Goal: Ask a question

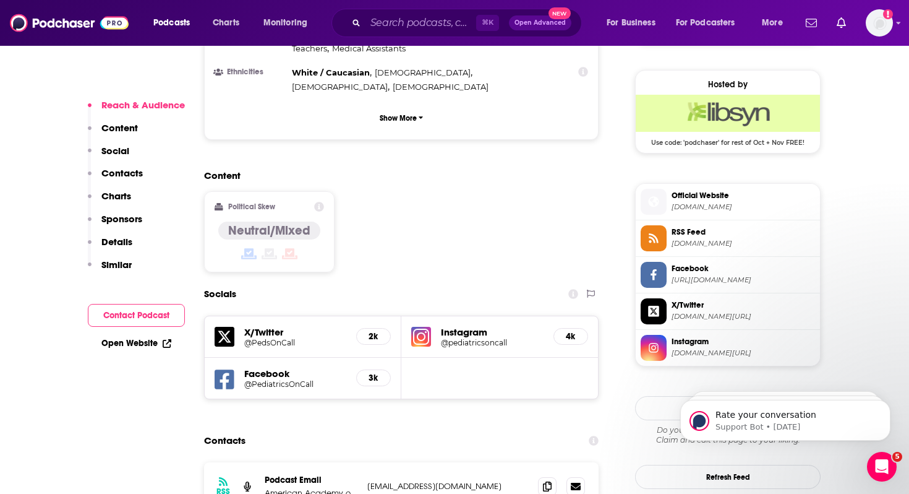
scroll to position [1070, 0]
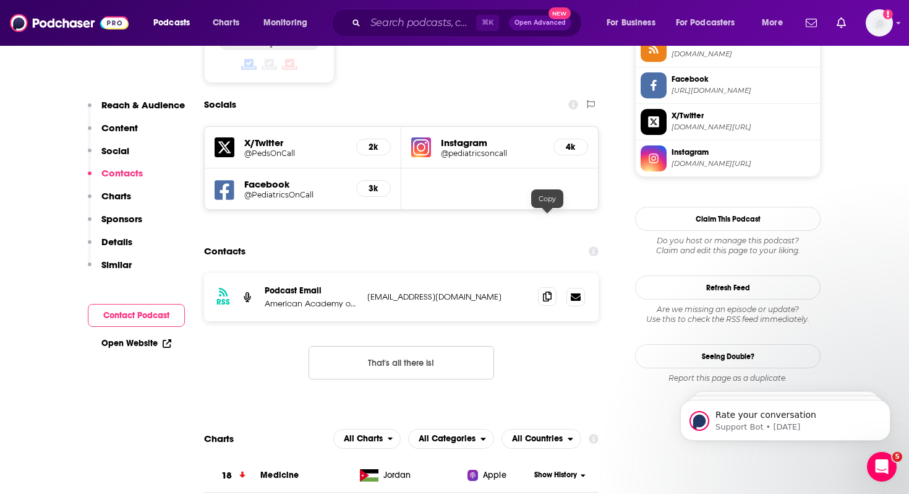
click at [547, 291] on icon at bounding box center [547, 296] width 9 height 10
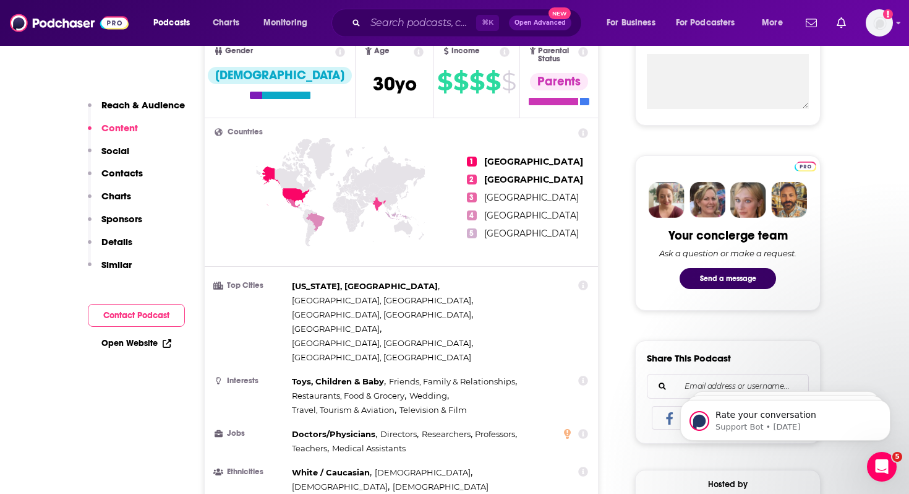
scroll to position [208, 0]
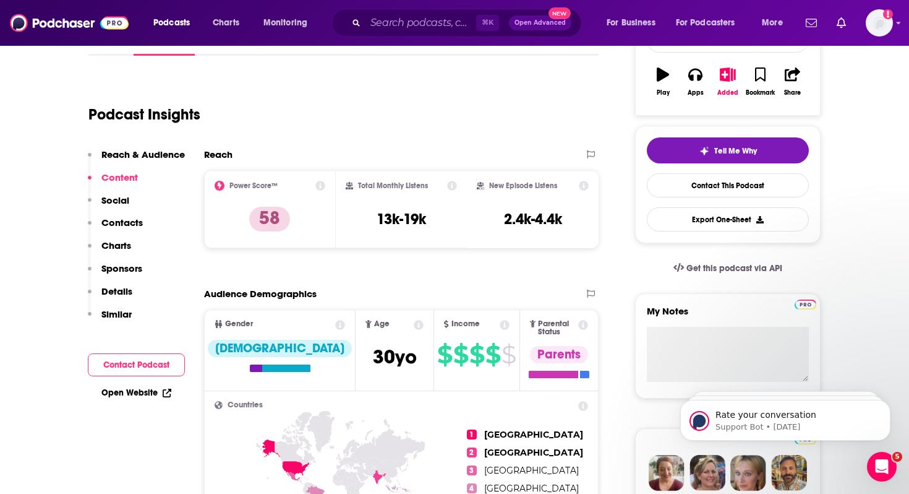
click at [124, 223] on p "Contacts" at bounding box center [121, 223] width 41 height 12
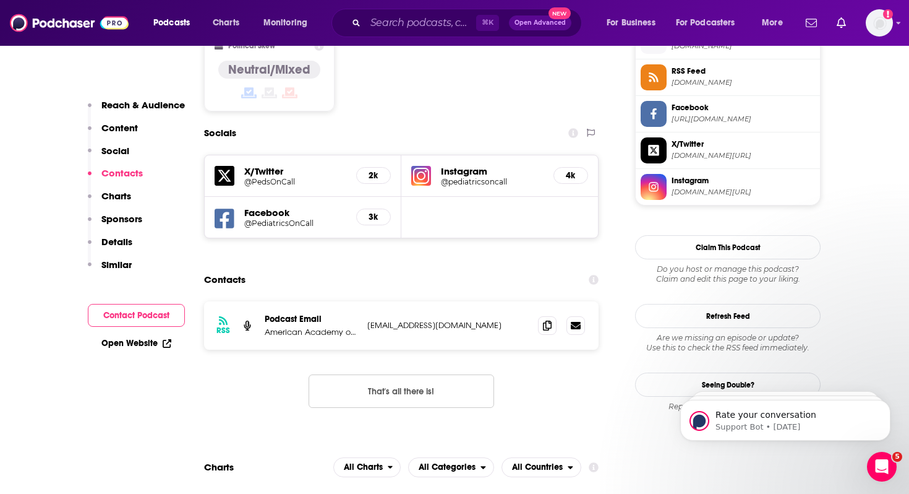
scroll to position [1061, 0]
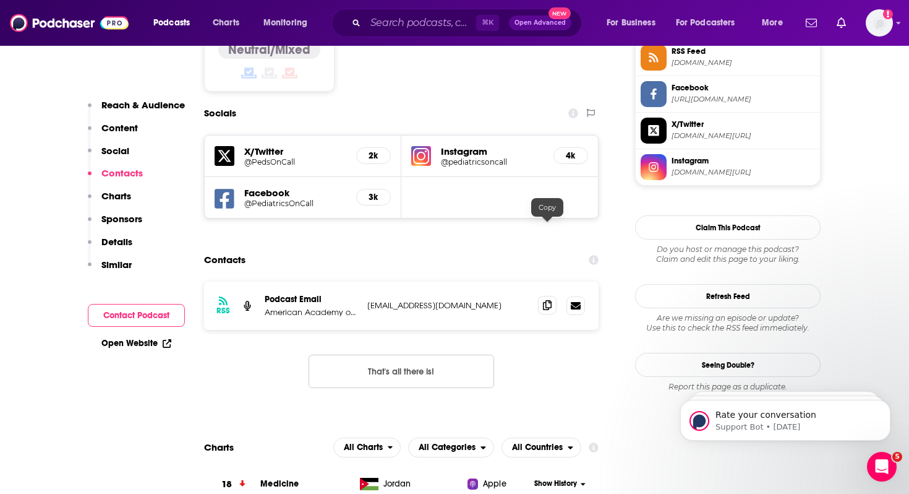
click at [551, 300] on icon at bounding box center [547, 305] width 9 height 10
click at [546, 300] on icon at bounding box center [547, 305] width 9 height 10
click at [396, 26] on input "Search podcasts, credits, & more..." at bounding box center [421, 23] width 111 height 20
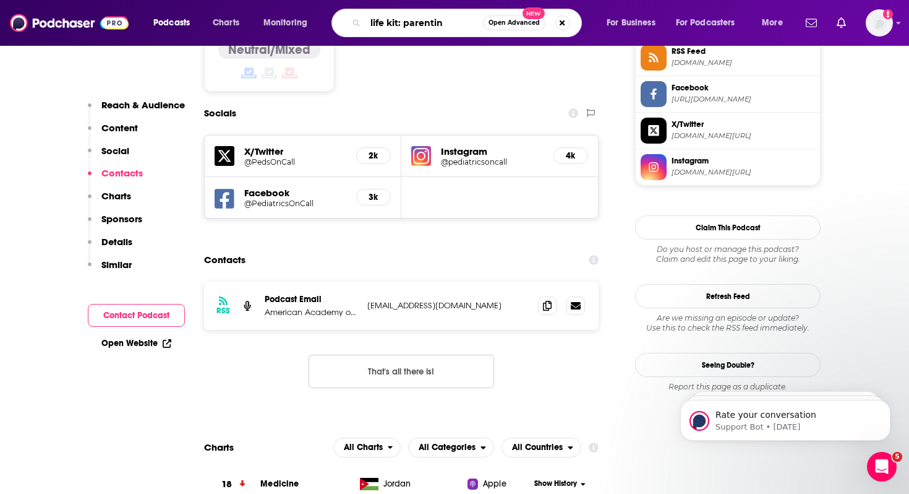
type input "life kit: parenting"
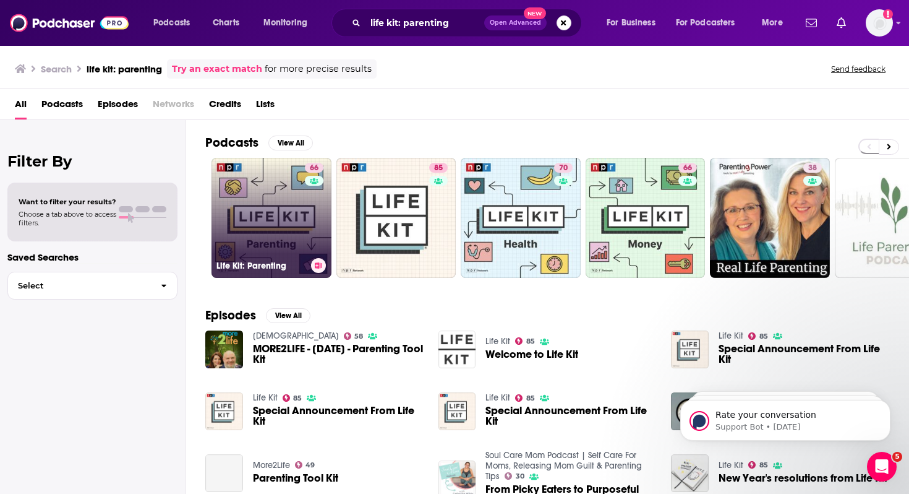
click at [280, 184] on link "66 Life Kit: Parenting" at bounding box center [272, 218] width 120 height 120
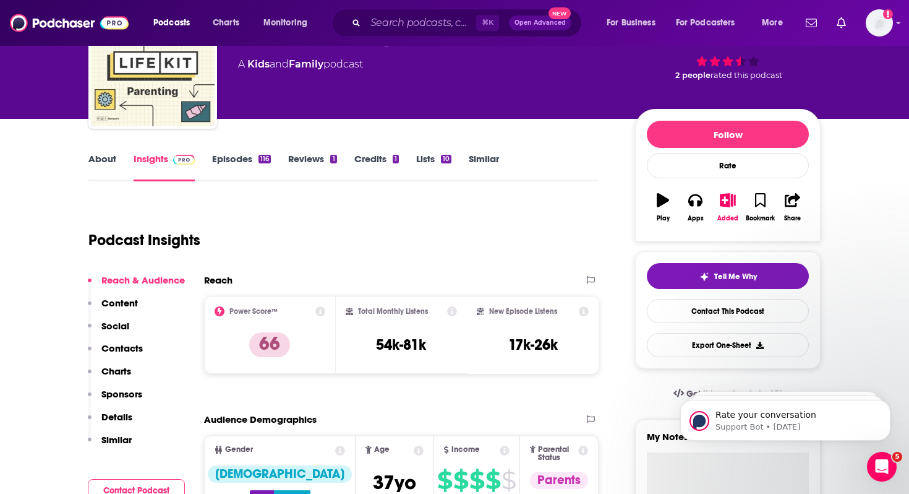
scroll to position [85, 0]
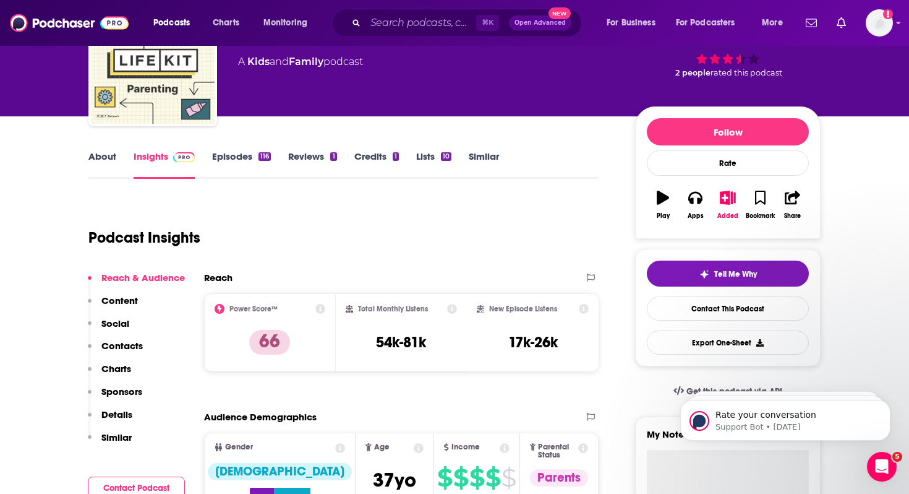
click at [126, 345] on p "Contacts" at bounding box center [121, 346] width 41 height 12
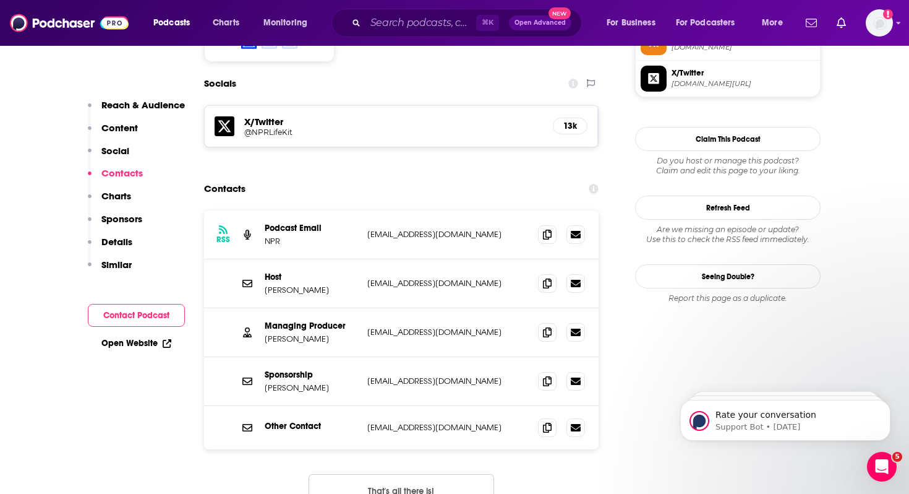
scroll to position [1068, 0]
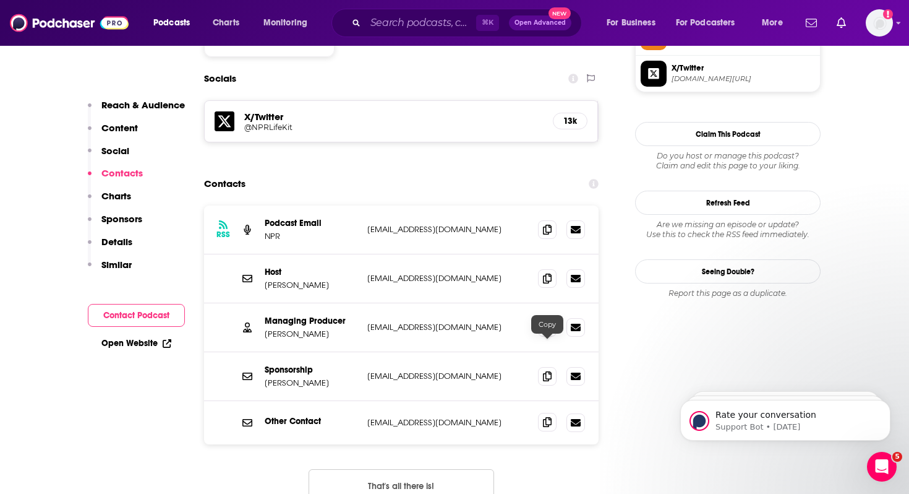
click at [549, 417] on icon at bounding box center [547, 422] width 9 height 10
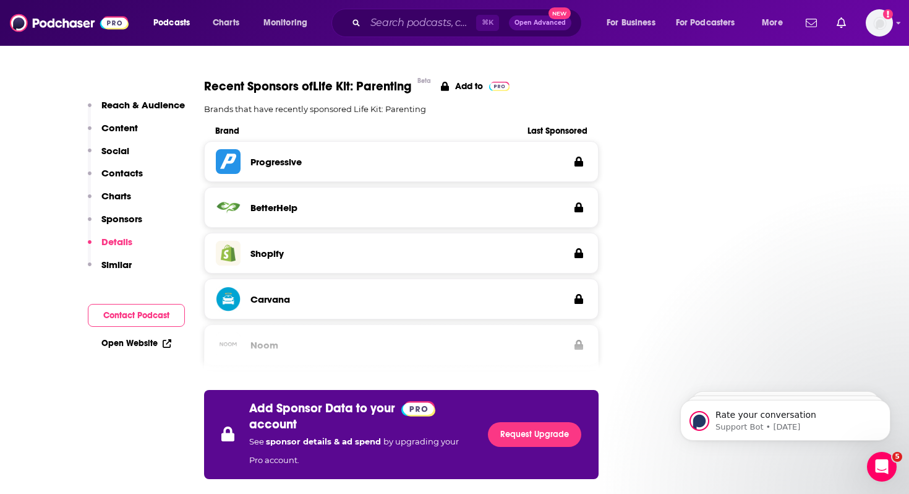
scroll to position [1739, 0]
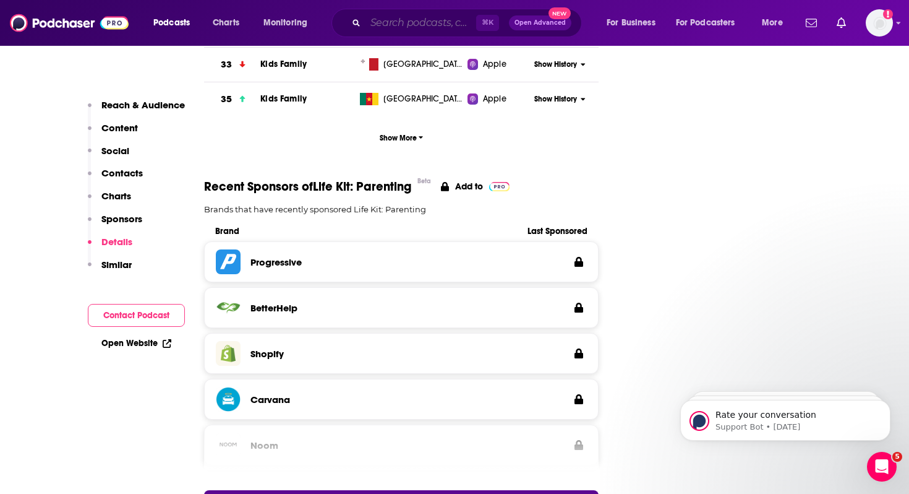
click at [404, 21] on input "Search podcasts, credits, & more..." at bounding box center [421, 23] width 111 height 20
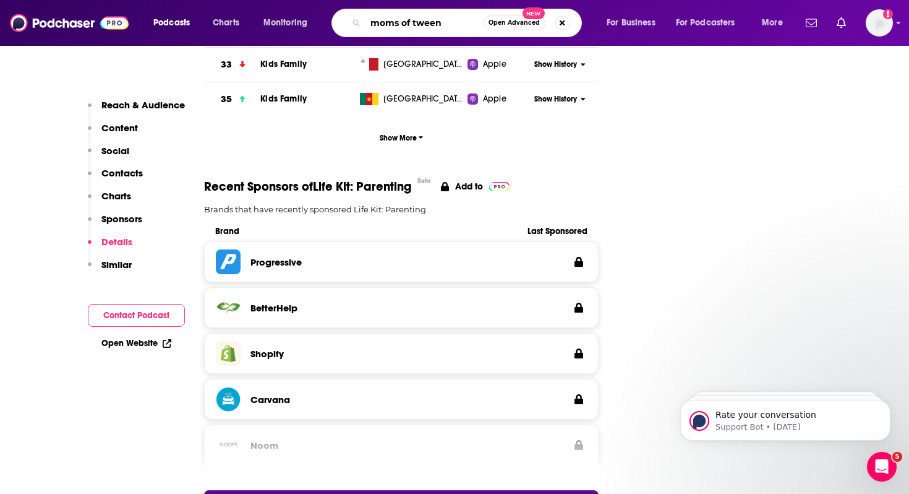
type input "moms of tweens"
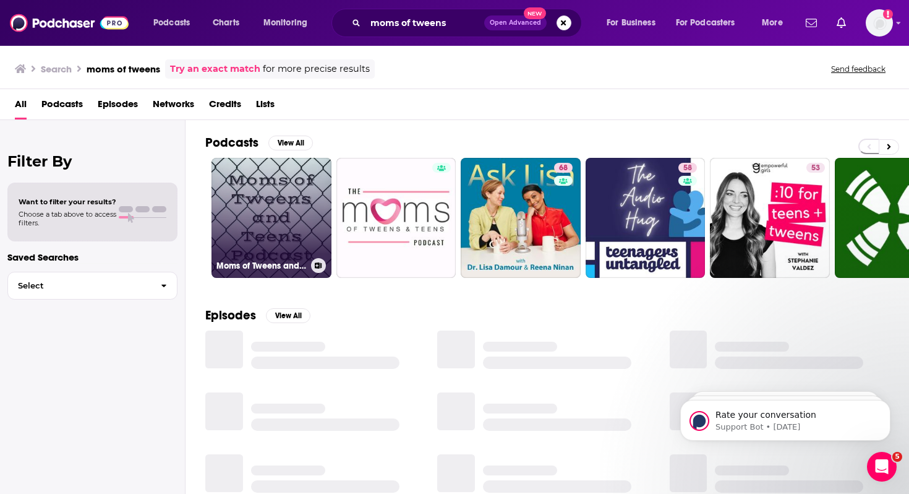
click at [280, 215] on link "Moms of Tweens and Teens Podcast" at bounding box center [272, 218] width 120 height 120
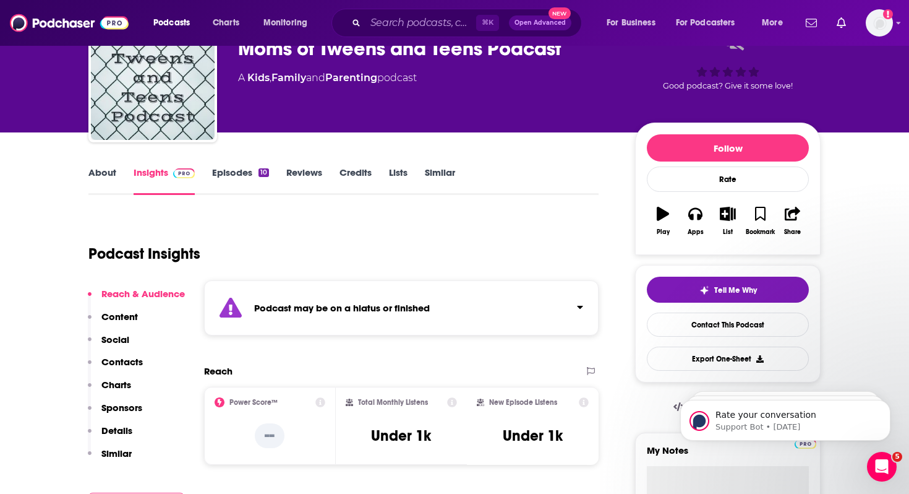
scroll to position [158, 0]
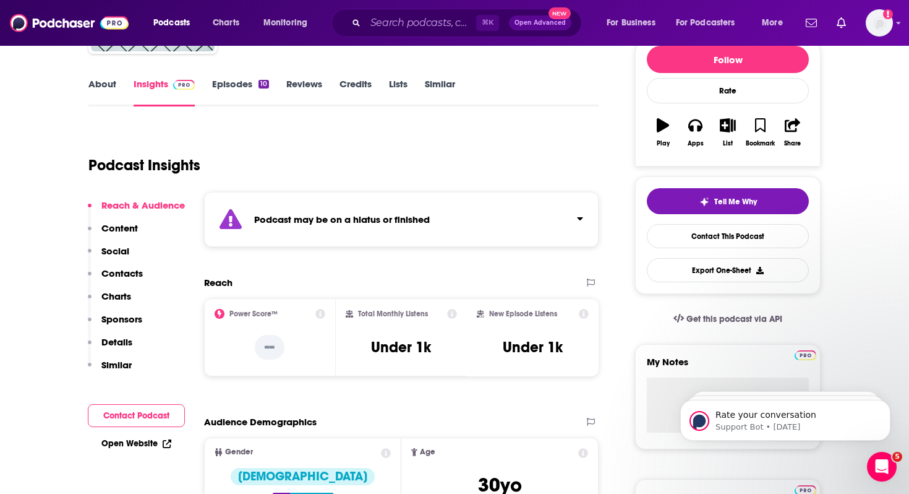
click at [226, 84] on link "Episodes 10" at bounding box center [240, 92] width 57 height 28
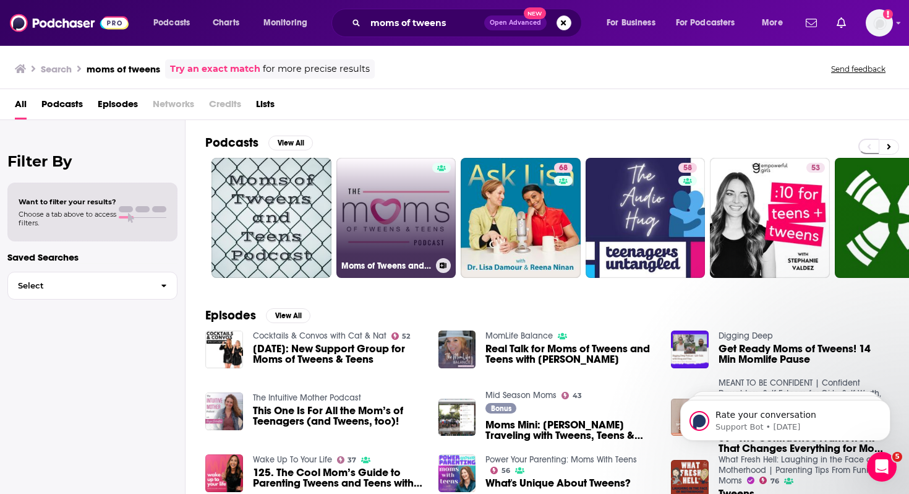
click at [382, 227] on link "Moms of Tweens and Teens" at bounding box center [397, 218] width 120 height 120
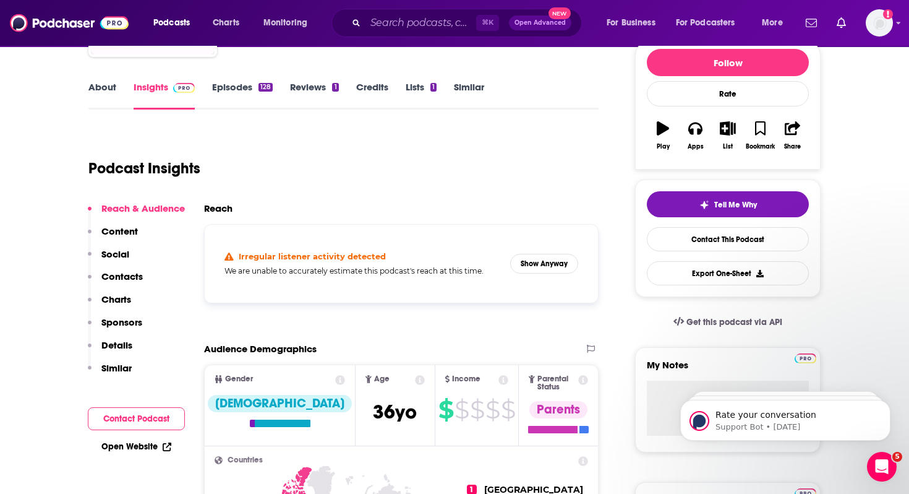
scroll to position [186, 0]
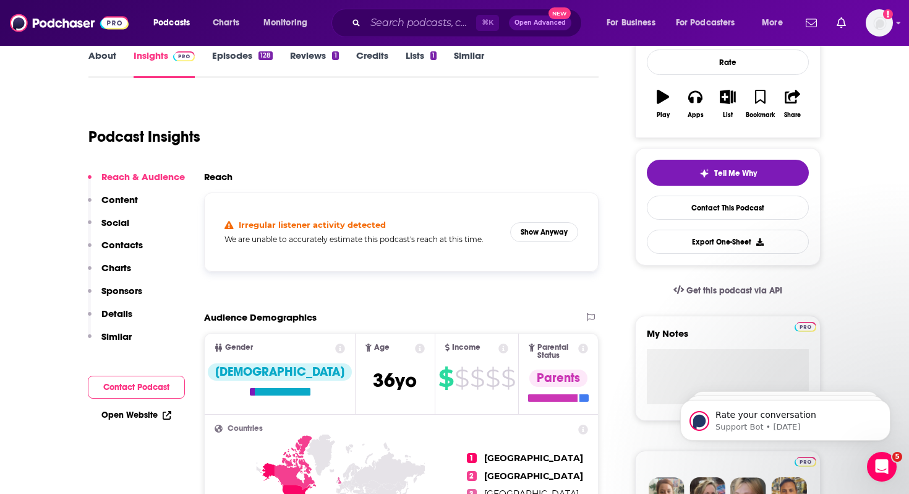
click at [240, 48] on div "About Insights Episodes 128 Reviews 1 Credits Lists 1 Similar" at bounding box center [343, 63] width 510 height 30
click at [236, 53] on link "Episodes 128" at bounding box center [242, 63] width 61 height 28
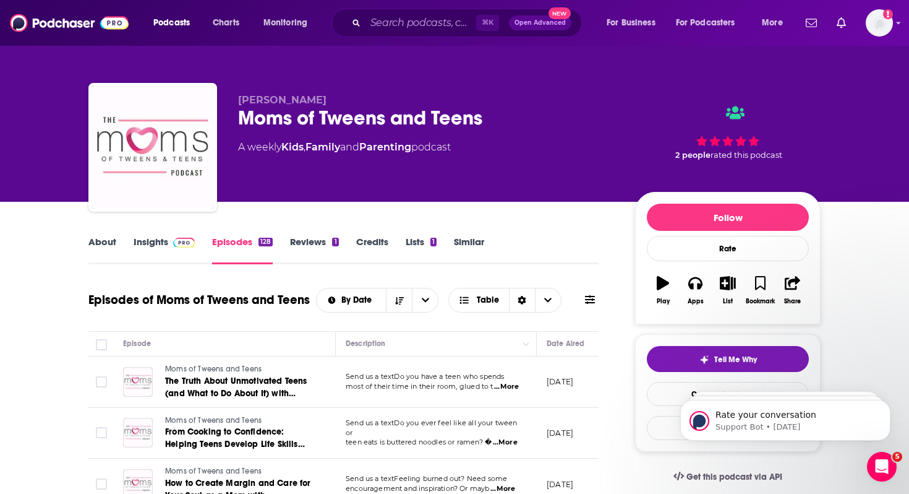
click at [108, 241] on link "About" at bounding box center [102, 250] width 28 height 28
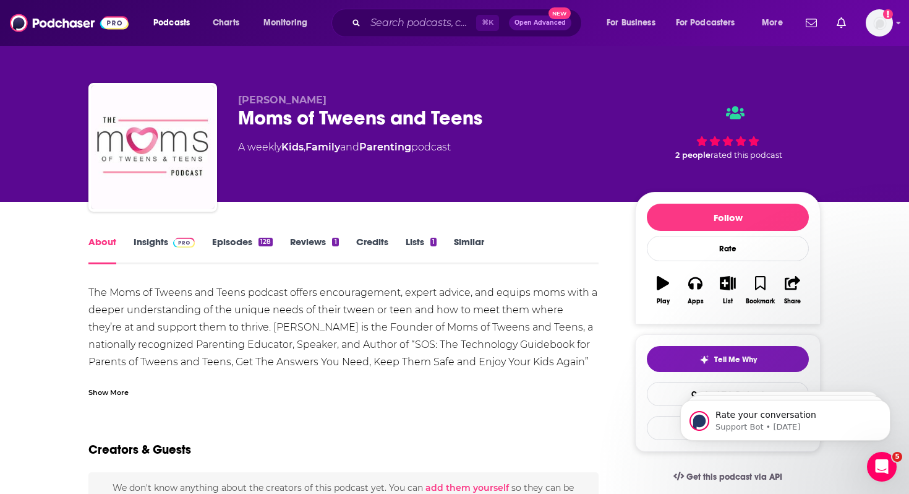
click at [155, 241] on link "Insights" at bounding box center [164, 250] width 61 height 28
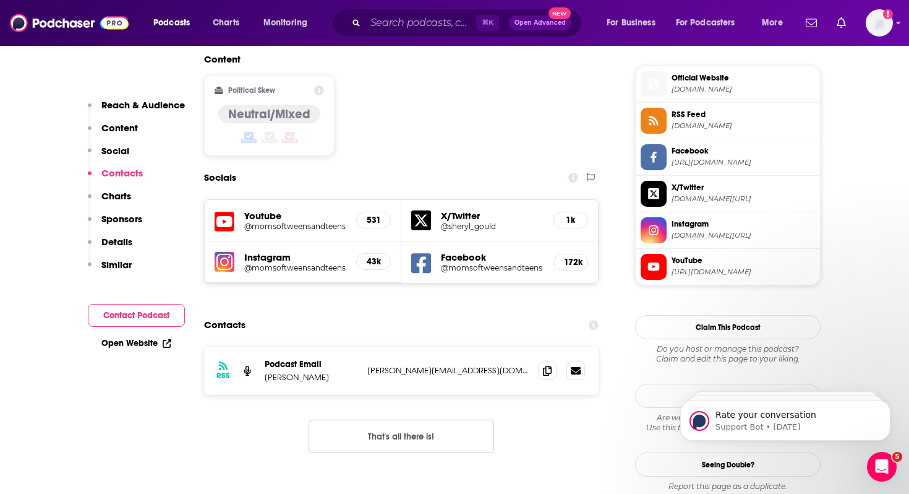
scroll to position [999, 0]
click at [549, 360] on span at bounding box center [547, 369] width 19 height 19
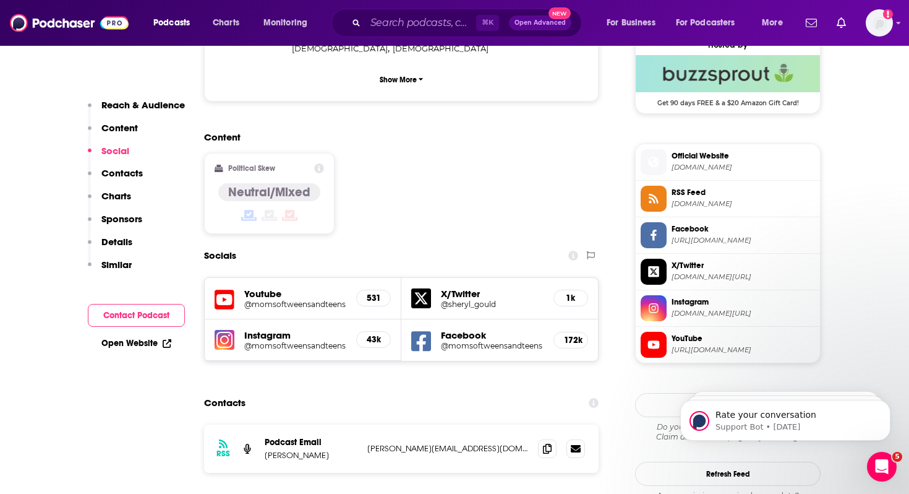
scroll to position [889, 0]
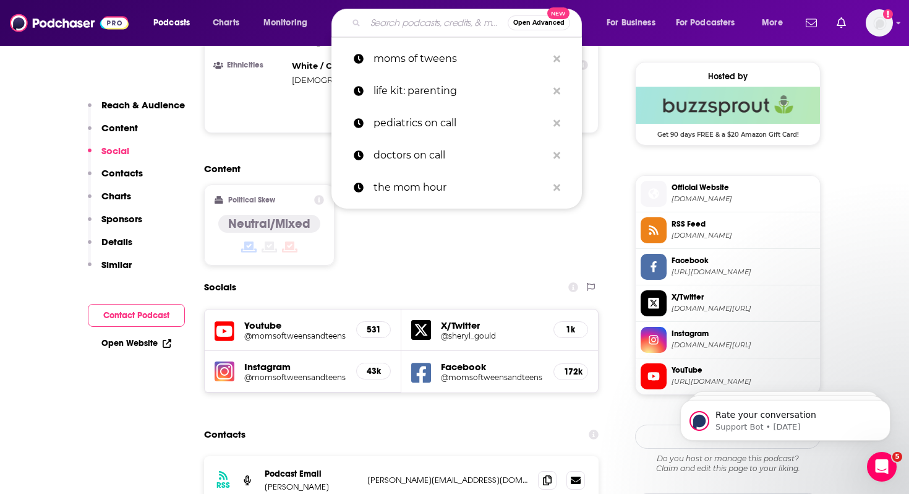
click at [382, 24] on input "Search podcasts, credits, & more..." at bounding box center [437, 23] width 142 height 20
paste input "Parenting Teens Unfilteres with Cat & Nat"
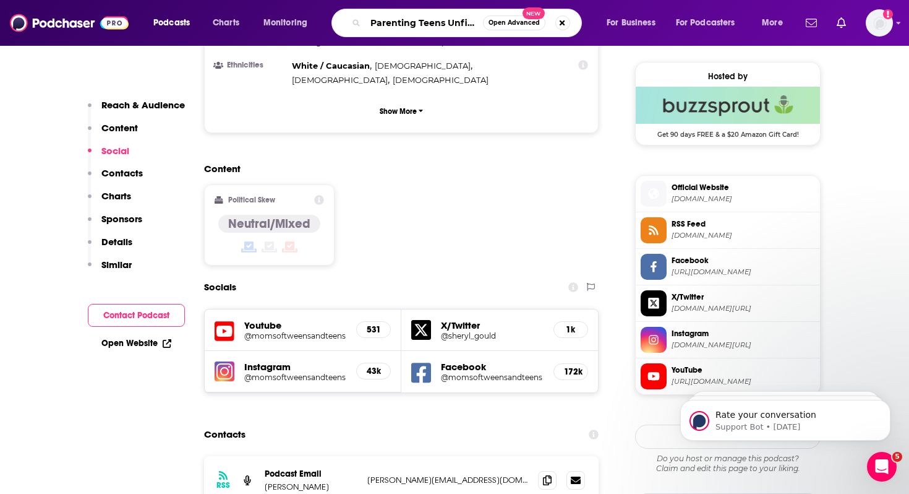
scroll to position [0, 83]
click at [410, 20] on input "Parenting Teens Unfilteres with Cat & Nat" at bounding box center [425, 23] width 118 height 20
type input "Parenting Teens Unfiltered with Cat & Nat"
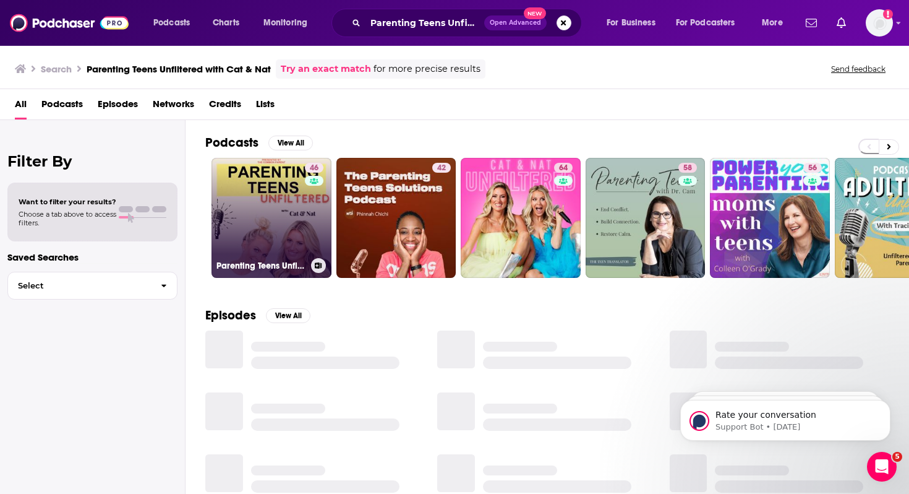
click at [255, 211] on link "46 Parenting Teens Unfiltered with Cat & Nat" at bounding box center [272, 218] width 120 height 120
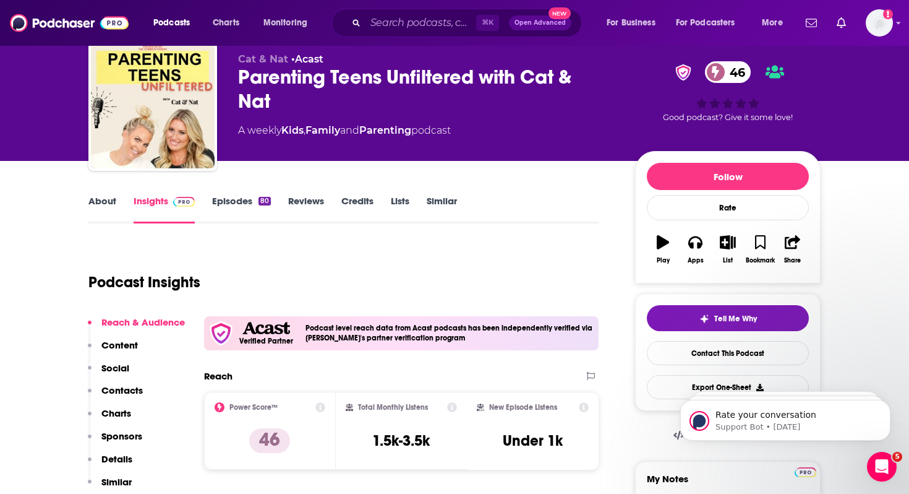
scroll to position [104, 0]
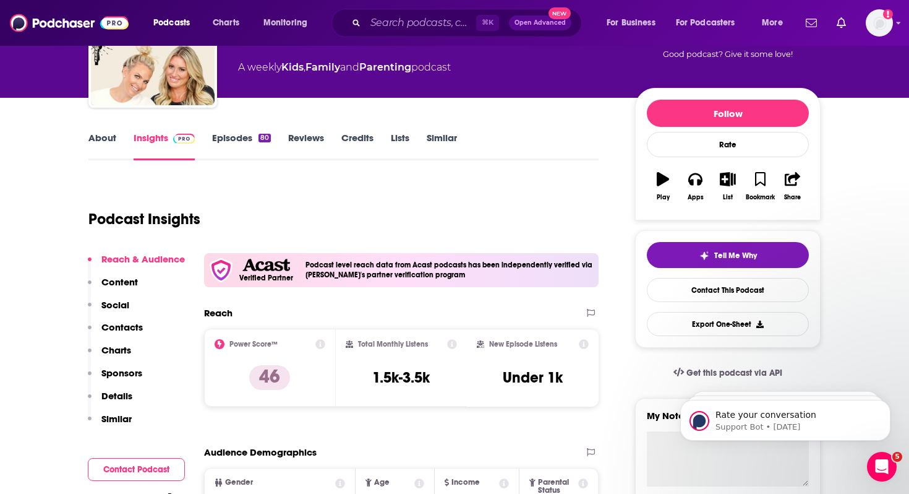
click at [100, 135] on link "About" at bounding box center [102, 146] width 28 height 28
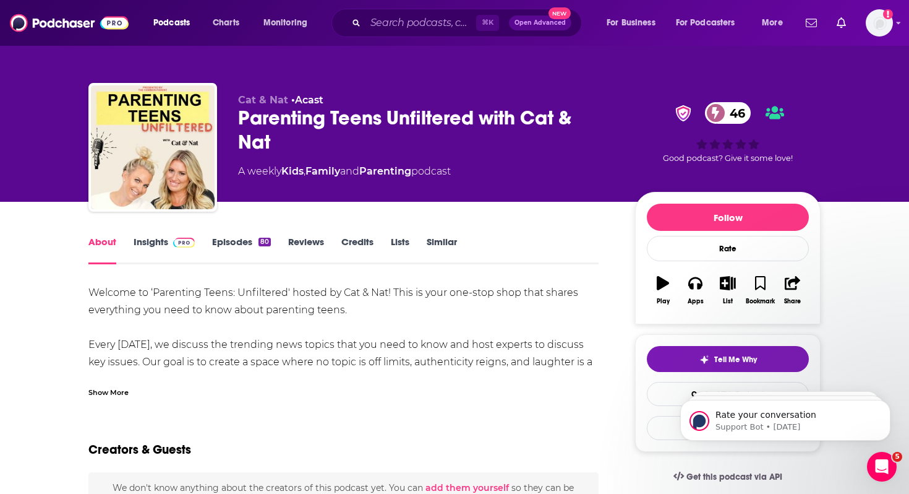
click at [154, 236] on link "Insights" at bounding box center [164, 250] width 61 height 28
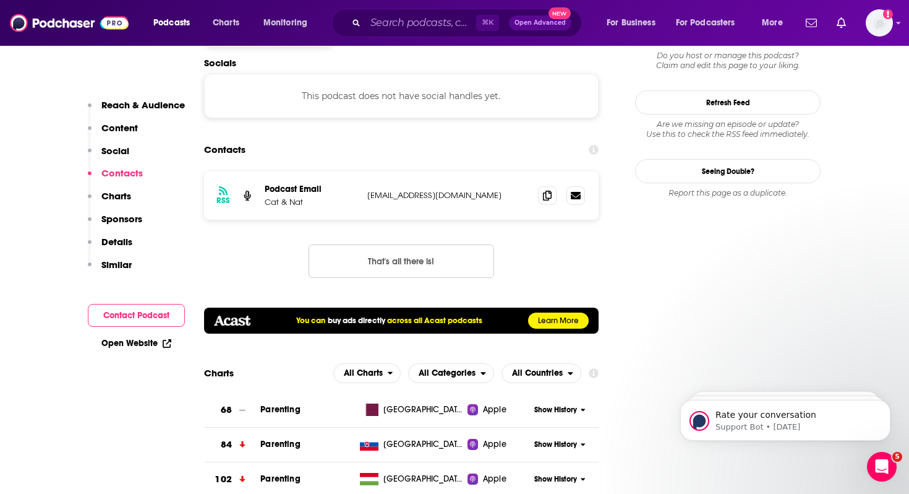
scroll to position [1019, 0]
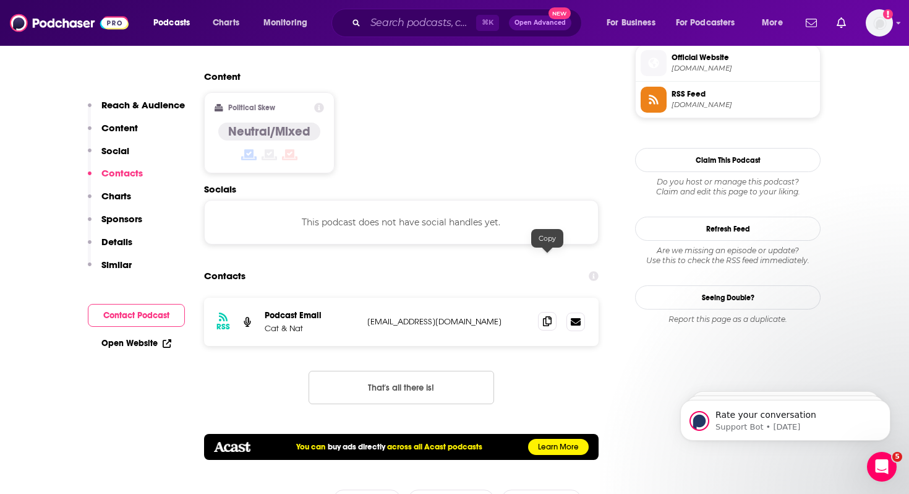
click at [549, 316] on icon at bounding box center [547, 321] width 9 height 10
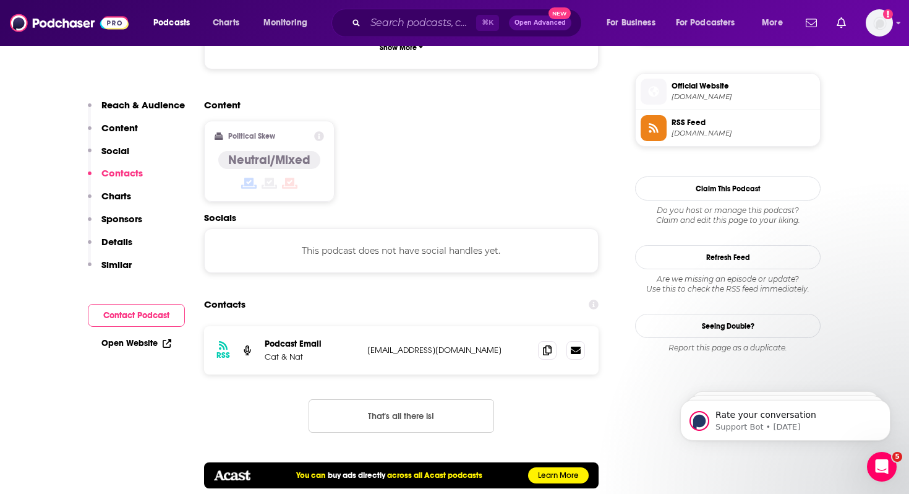
scroll to position [1025, 0]
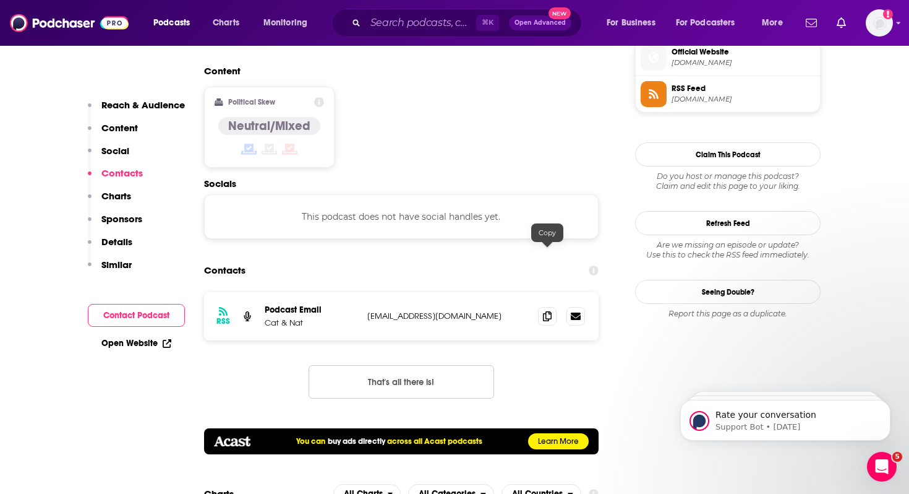
click at [478, 311] on p "[EMAIL_ADDRESS][DOMAIN_NAME]" at bounding box center [447, 316] width 161 height 11
click at [582, 306] on link at bounding box center [576, 315] width 19 height 19
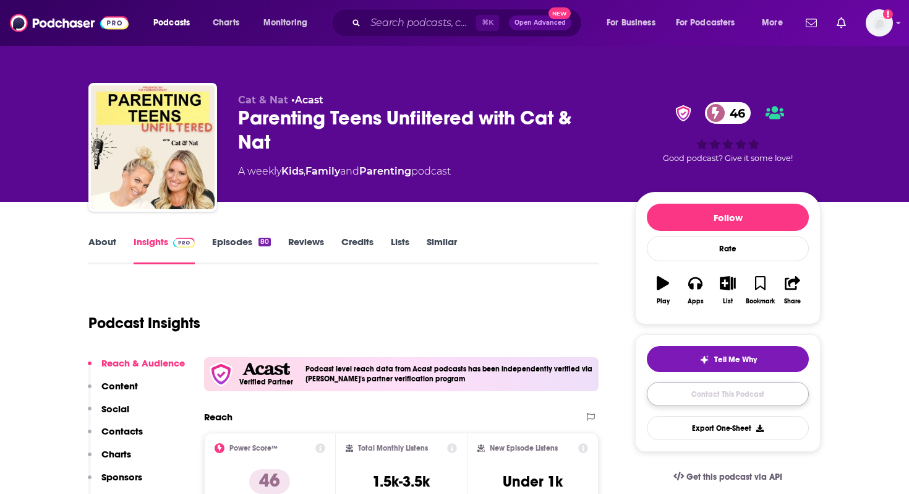
click at [707, 392] on link "Contact This Podcast" at bounding box center [728, 394] width 162 height 24
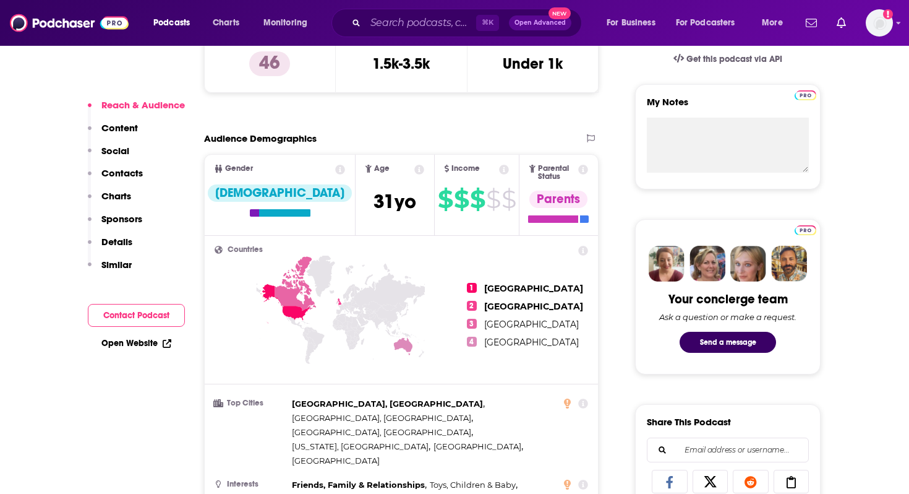
scroll to position [440, 0]
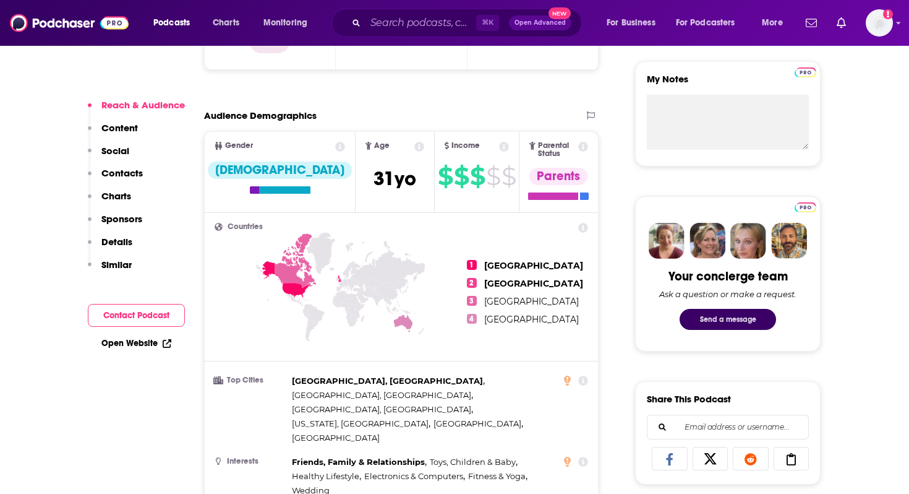
click at [750, 316] on button "Send a message" at bounding box center [728, 319] width 96 height 21
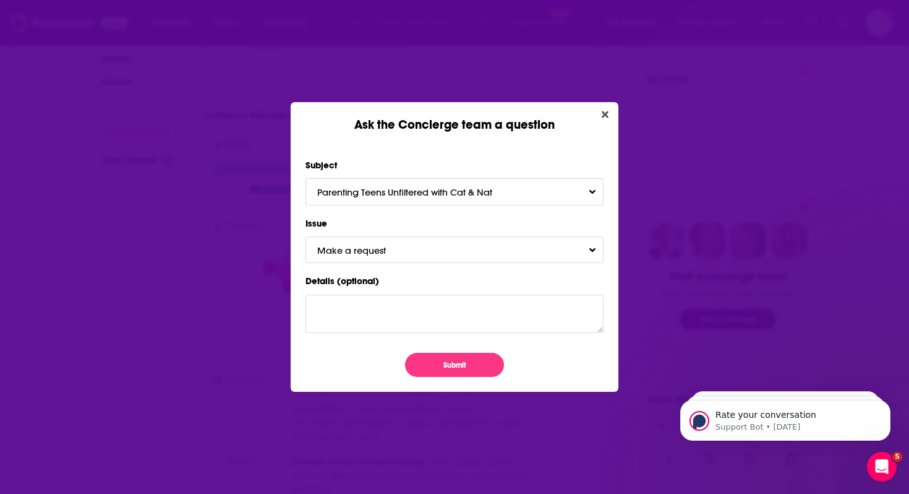
scroll to position [0, 0]
click at [590, 242] on button "Make a request" at bounding box center [455, 249] width 298 height 27
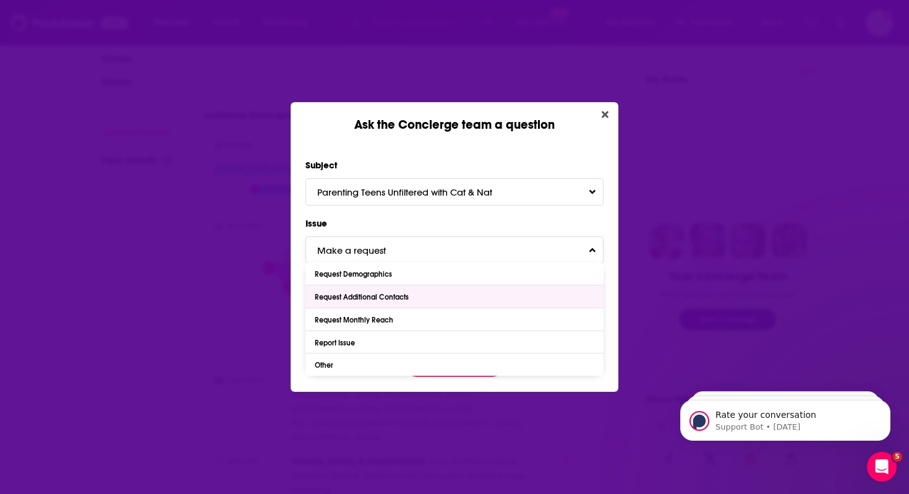
click at [436, 299] on div "Request Additional Contacts" at bounding box center [455, 296] width 298 height 22
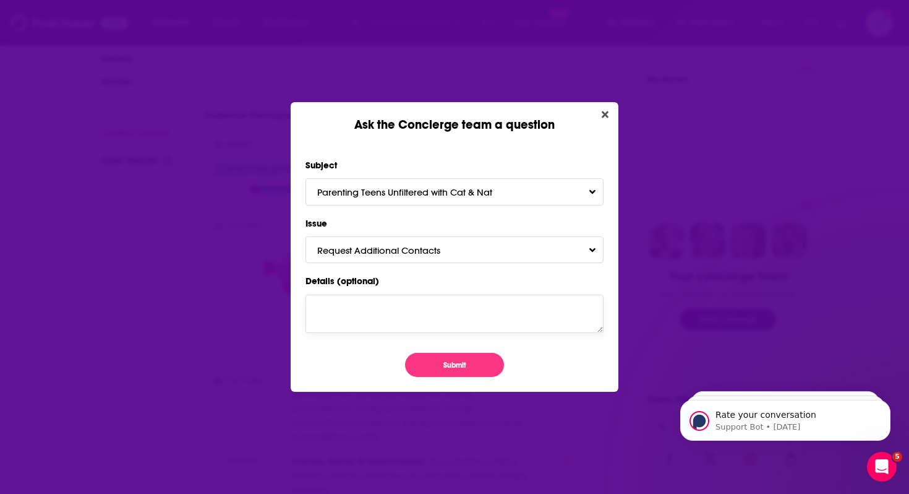
click at [379, 315] on textarea "Details (optional)" at bounding box center [455, 313] width 298 height 38
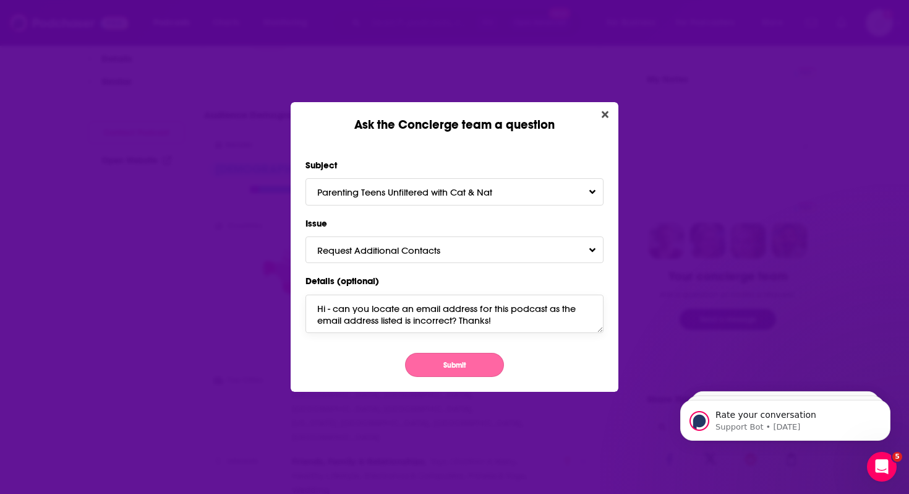
type textarea "Hi - can you locate an email address for this podcast as the email address list…"
click at [456, 356] on button "Submit" at bounding box center [454, 365] width 99 height 24
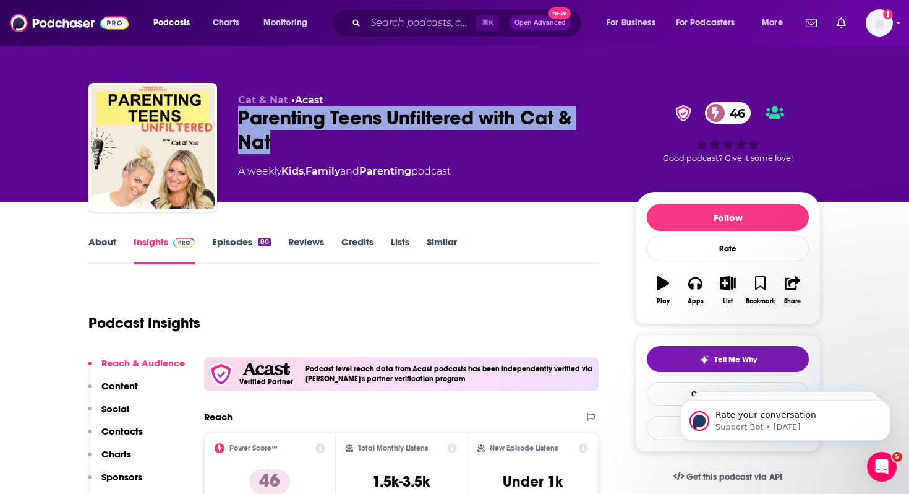
drag, startPoint x: 283, startPoint y: 152, endPoint x: 236, endPoint y: 116, distance: 59.1
click at [236, 116] on div "Cat & Nat • Acast Parenting Teens Unfiltered with Cat & Nat 46 A weekly Kids , …" at bounding box center [454, 150] width 732 height 134
copy h2 "Parenting Teens Unfiltered with Cat & Nat"
